Goal: Information Seeking & Learning: Learn about a topic

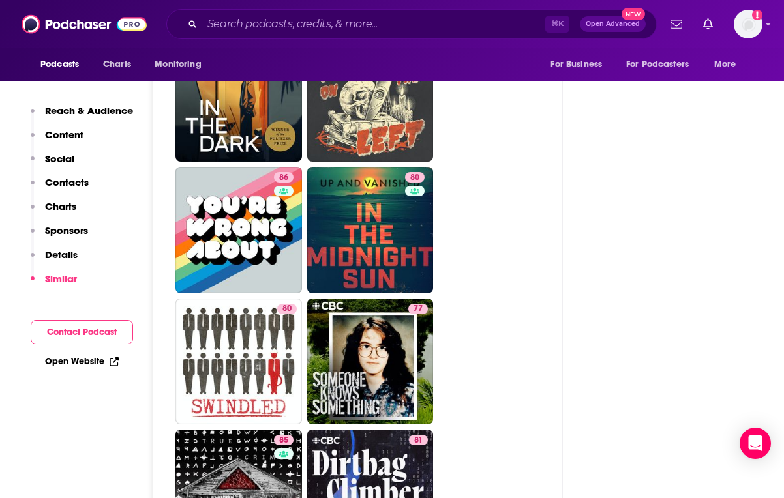
scroll to position [2966, 1]
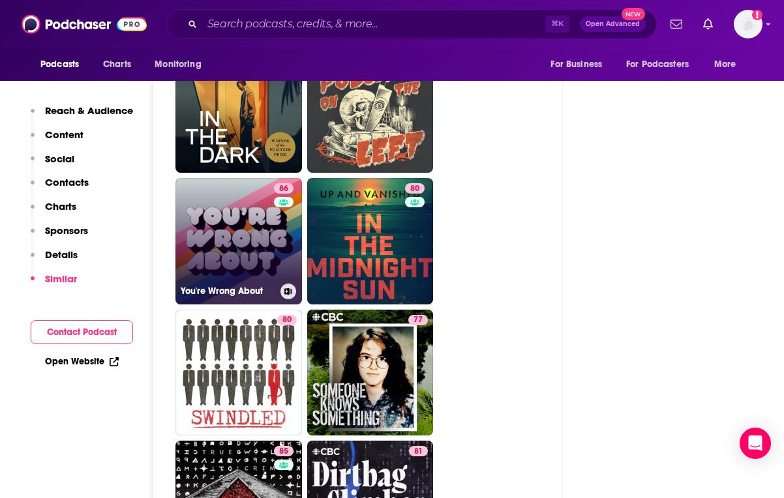
click at [241, 178] on link "86 You're Wrong About" at bounding box center [238, 241] width 126 height 126
type input "[URL][DOMAIN_NAME]"
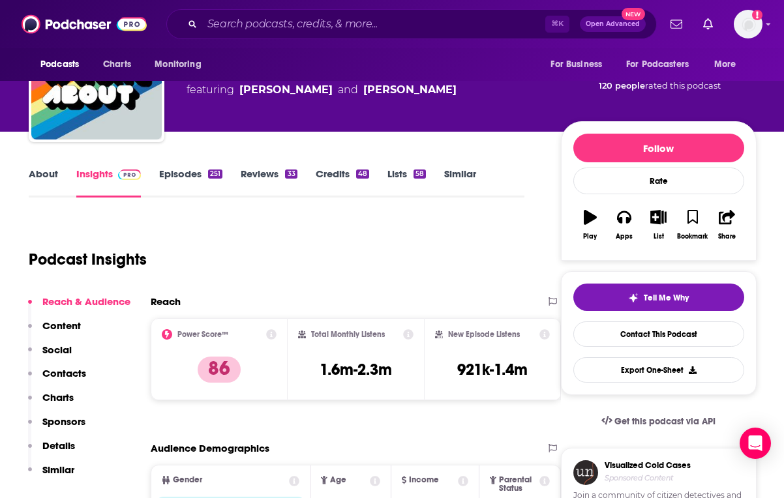
scroll to position [68, 3]
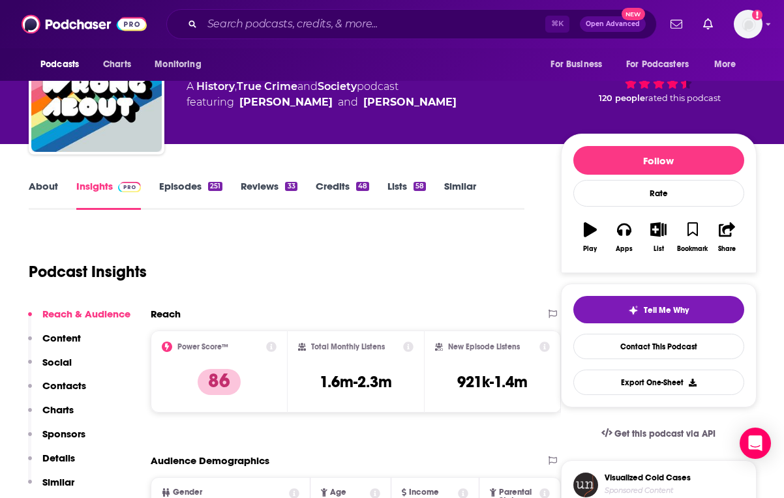
click at [36, 183] on link "About" at bounding box center [43, 195] width 29 height 30
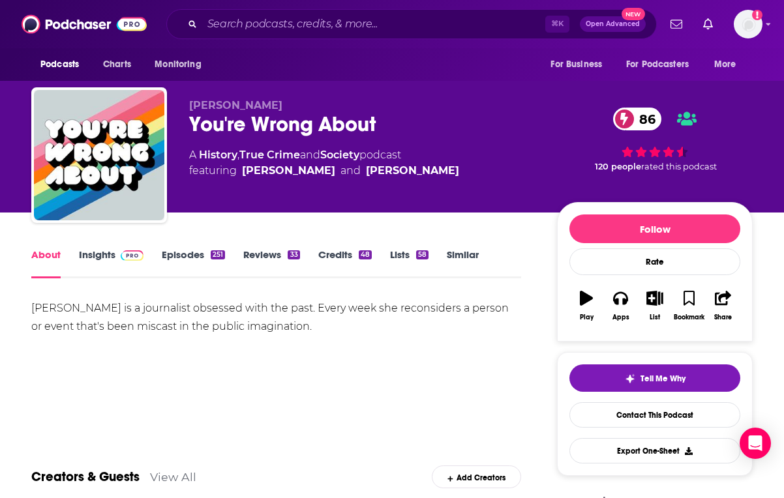
click at [481, 364] on div "[PERSON_NAME] is a journalist obsessed with the past. Every week she reconsider…" at bounding box center [276, 344] width 490 height 91
click at [193, 258] on link "Episodes 251" at bounding box center [193, 263] width 63 height 30
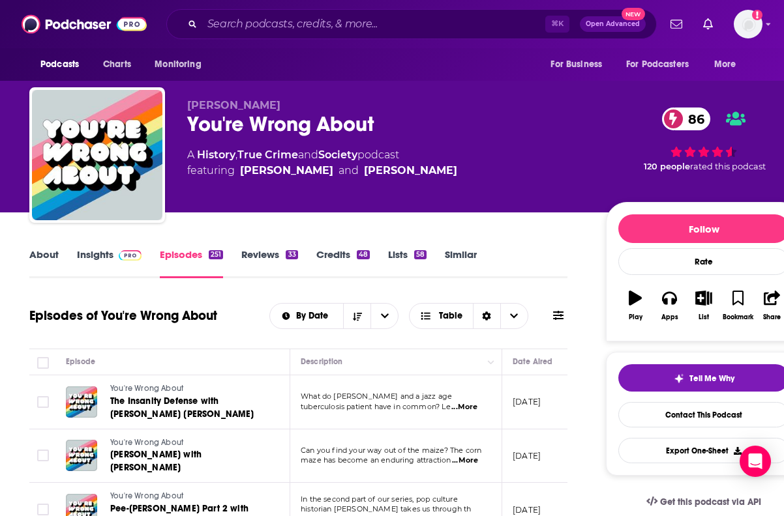
scroll to position [0, 2]
click at [61, 65] on span "Podcasts" at bounding box center [59, 64] width 38 height 18
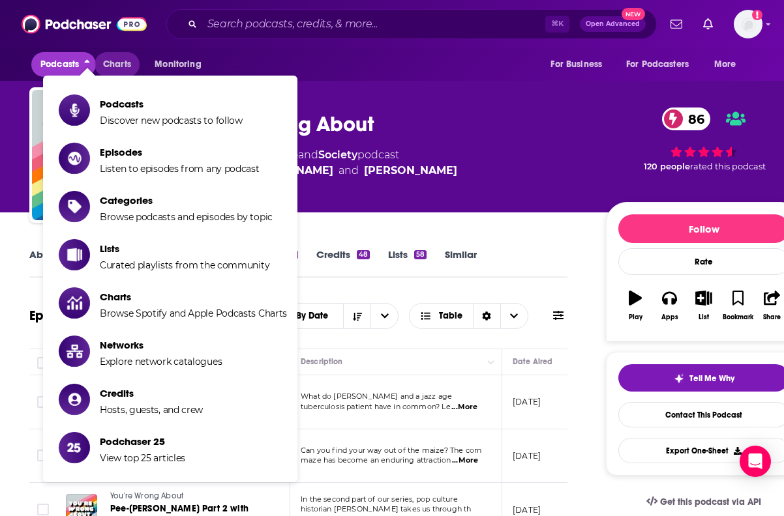
click at [118, 65] on span "Charts" at bounding box center [117, 64] width 28 height 18
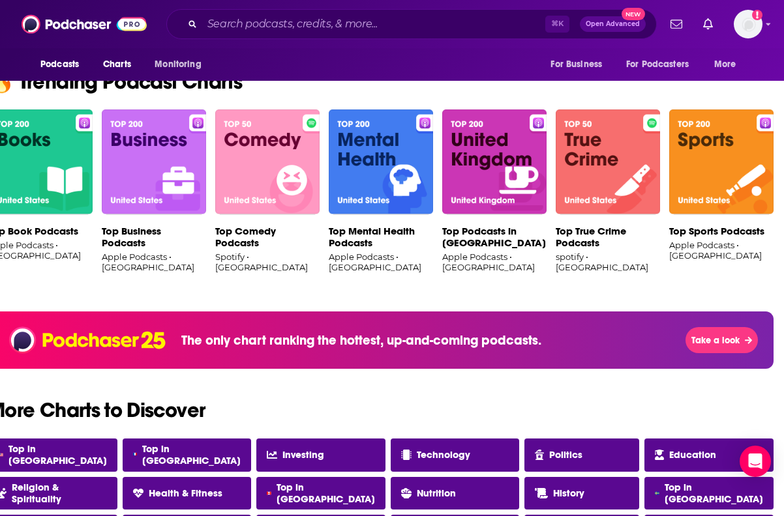
scroll to position [842, 22]
click at [254, 148] on img at bounding box center [267, 163] width 104 height 106
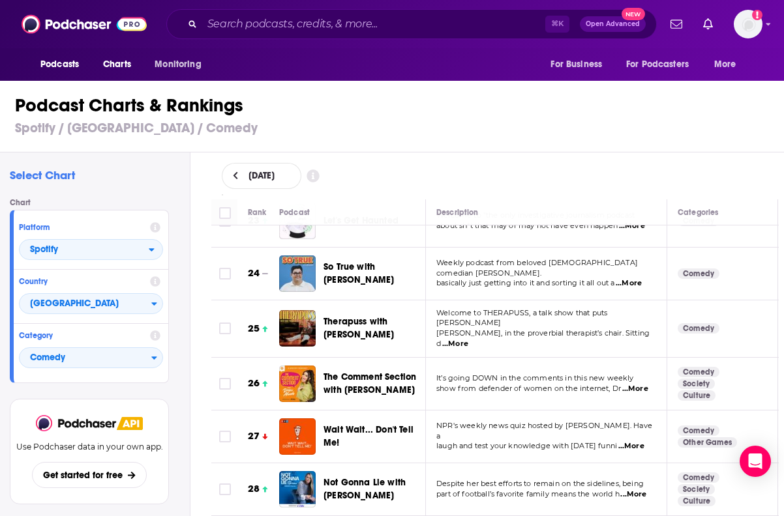
scroll to position [1222, 0]
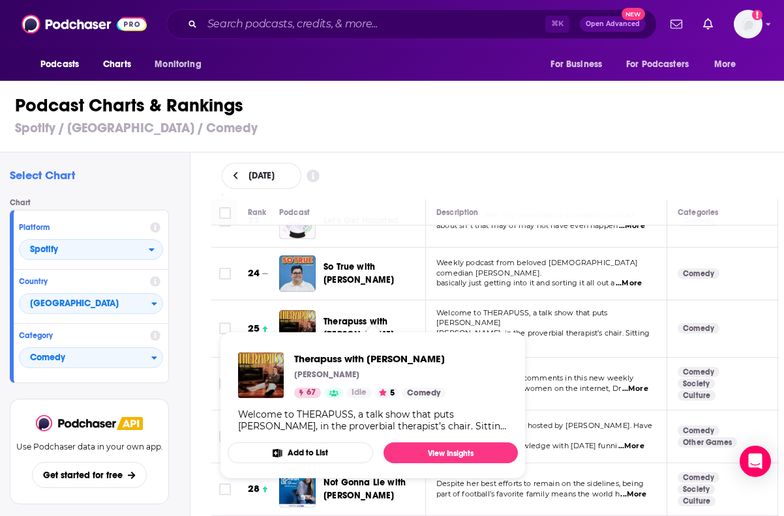
click at [345, 316] on span "Therapuss with [PERSON_NAME]" at bounding box center [358, 328] width 70 height 24
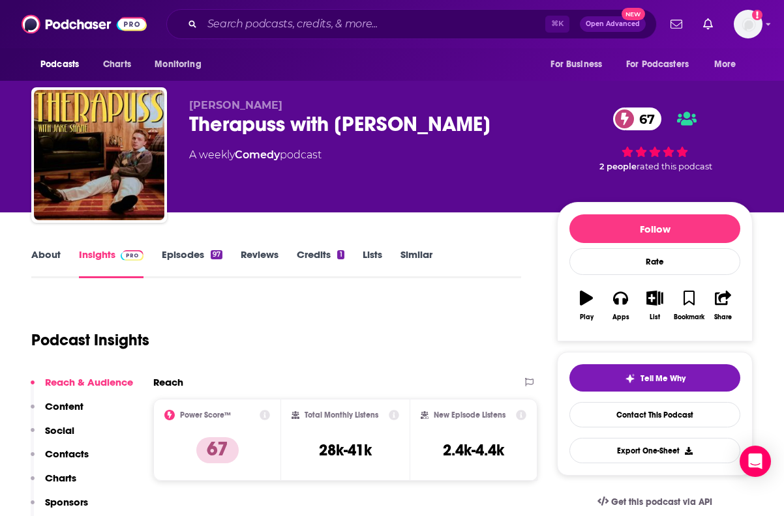
click at [195, 252] on link "Episodes 97" at bounding box center [192, 263] width 61 height 30
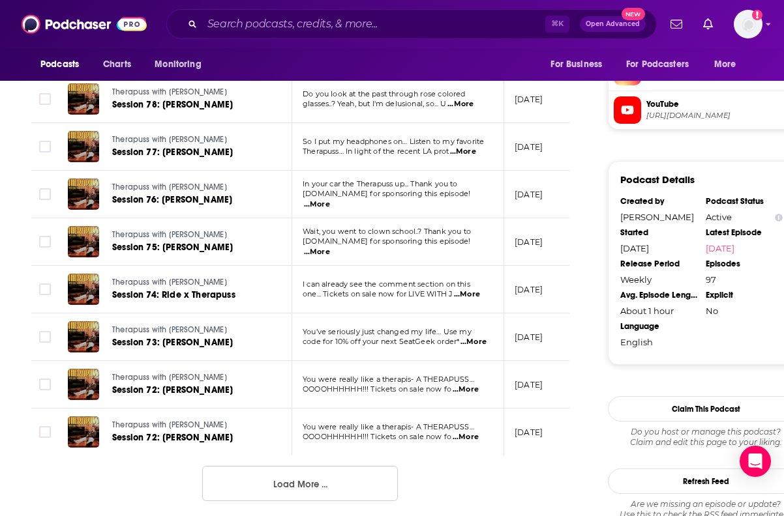
scroll to position [1132, 0]
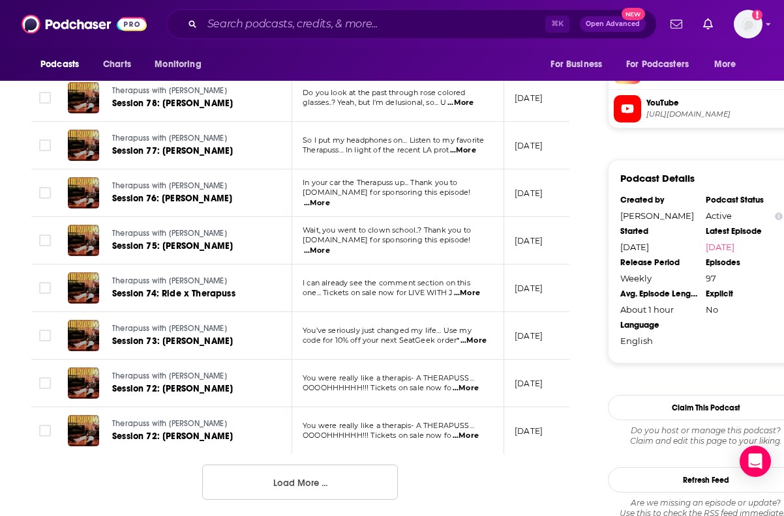
click at [274, 471] on button "Load More ..." at bounding box center [300, 482] width 196 height 35
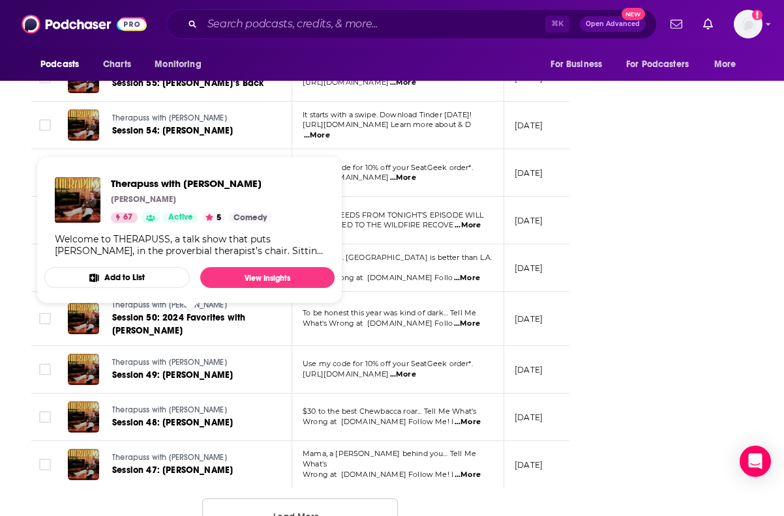
scroll to position [2323, 0]
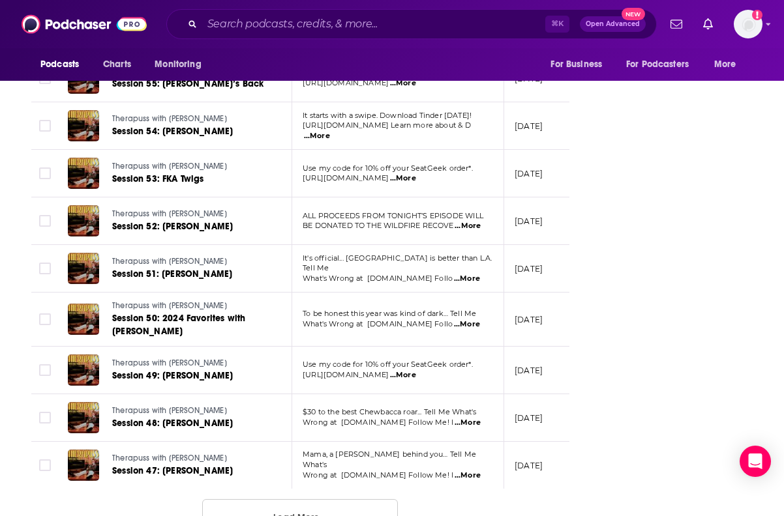
click at [254, 497] on button "Load More ..." at bounding box center [300, 516] width 196 height 35
